Goal: Information Seeking & Learning: Check status

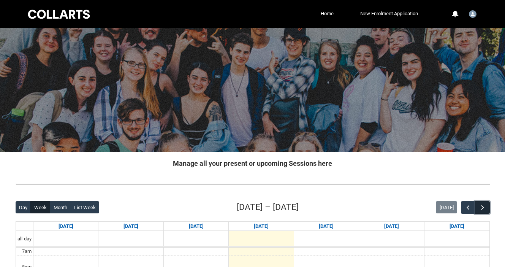
click at [484, 204] on span "button" at bounding box center [483, 208] width 8 height 8
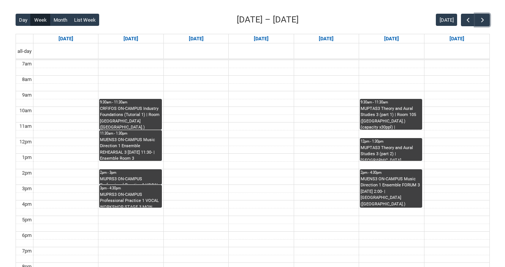
scroll to position [177, 0]
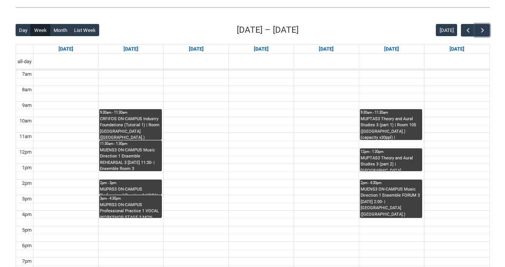
click at [389, 125] on div "MUPTAS3 Theory and Aural Studies 3 (part 1) | Room 105 (Wellington St.) (capaci…" at bounding box center [391, 128] width 61 height 24
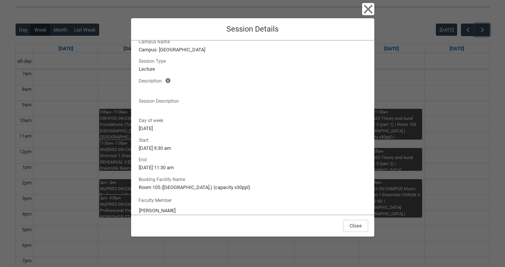
scroll to position [40, 0]
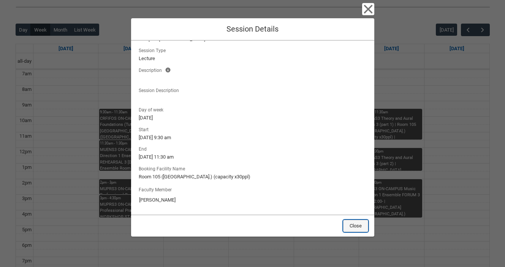
click at [360, 223] on button "Close" at bounding box center [355, 226] width 25 height 12
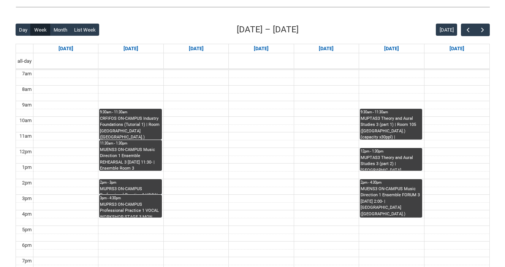
click at [389, 179] on link "2pm - 4:30pm MUENS3 ON-CAMPUS Music Direction 1 Ensemble FORUM 3 Friday 2:00- |…" at bounding box center [391, 198] width 62 height 38
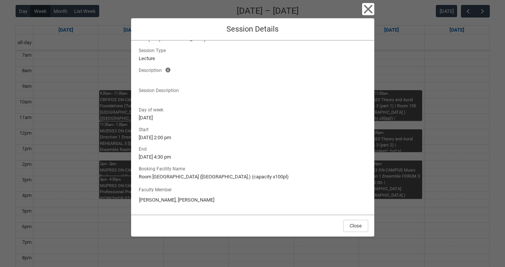
scroll to position [197, 0]
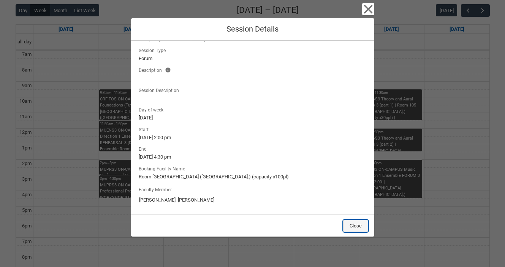
click at [350, 223] on button "Close" at bounding box center [355, 226] width 25 height 12
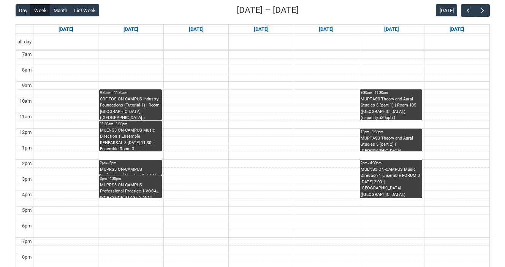
click at [378, 142] on div "MUPTAS3 Theory and Aural Studies 3 (part 2) | Room 102 Lab (Wellington St.) (ca…" at bounding box center [391, 143] width 61 height 16
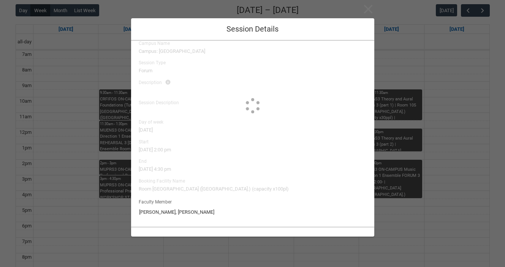
type input "Elliott Folvig"
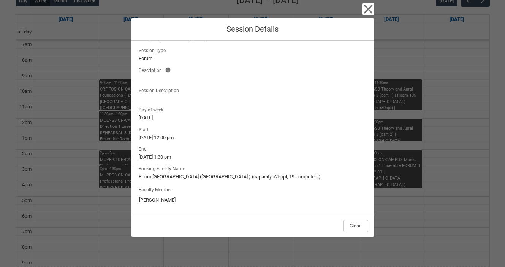
scroll to position [204, 0]
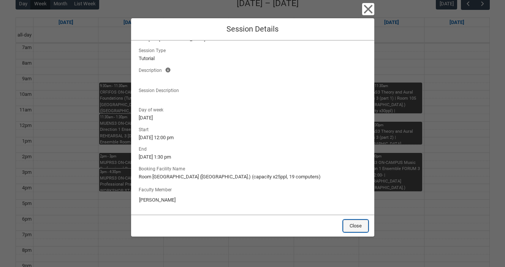
click at [361, 223] on button "Close" at bounding box center [355, 226] width 25 height 12
